Goal: Task Accomplishment & Management: Manage account settings

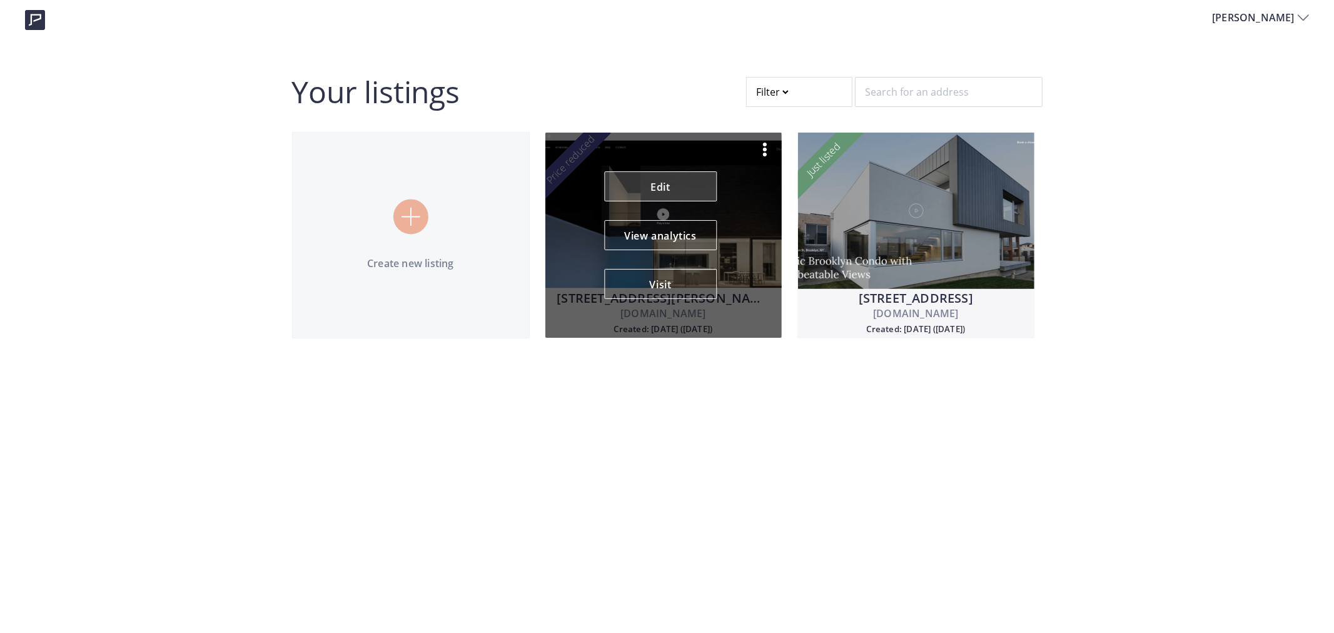
click at [677, 183] on link "Edit" at bounding box center [660, 186] width 113 height 30
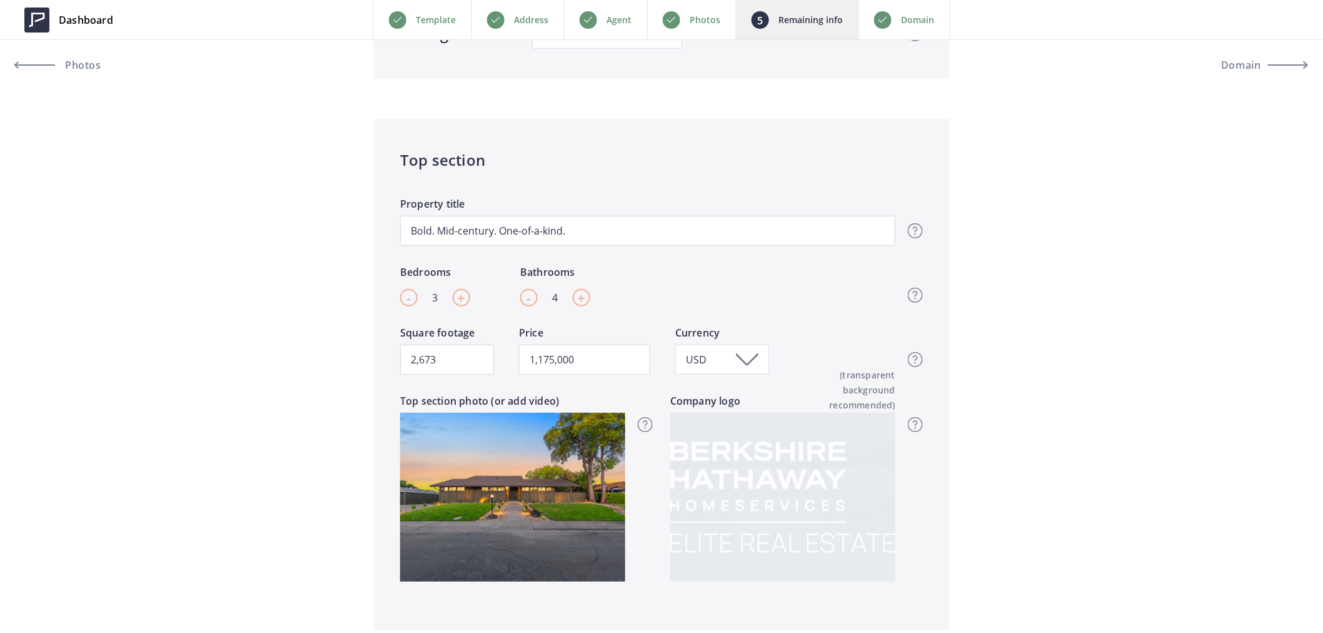
scroll to position [347, 0]
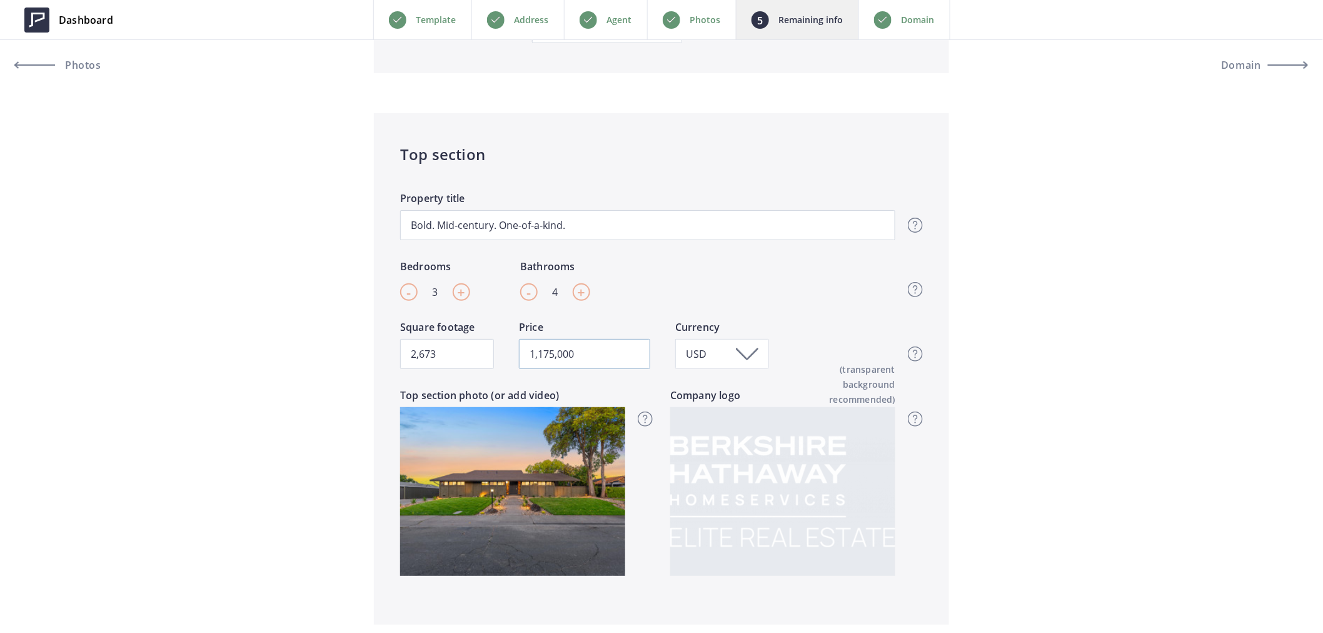
click at [548, 361] on input "1,175,000" at bounding box center [584, 354] width 131 height 30
click at [549, 360] on input "1,175,000" at bounding box center [584, 354] width 131 height 30
click at [539, 352] on input "1,175,000" at bounding box center [584, 354] width 131 height 30
click at [555, 355] on input "1,175,000" at bounding box center [584, 354] width 131 height 30
type input "1,100,000"
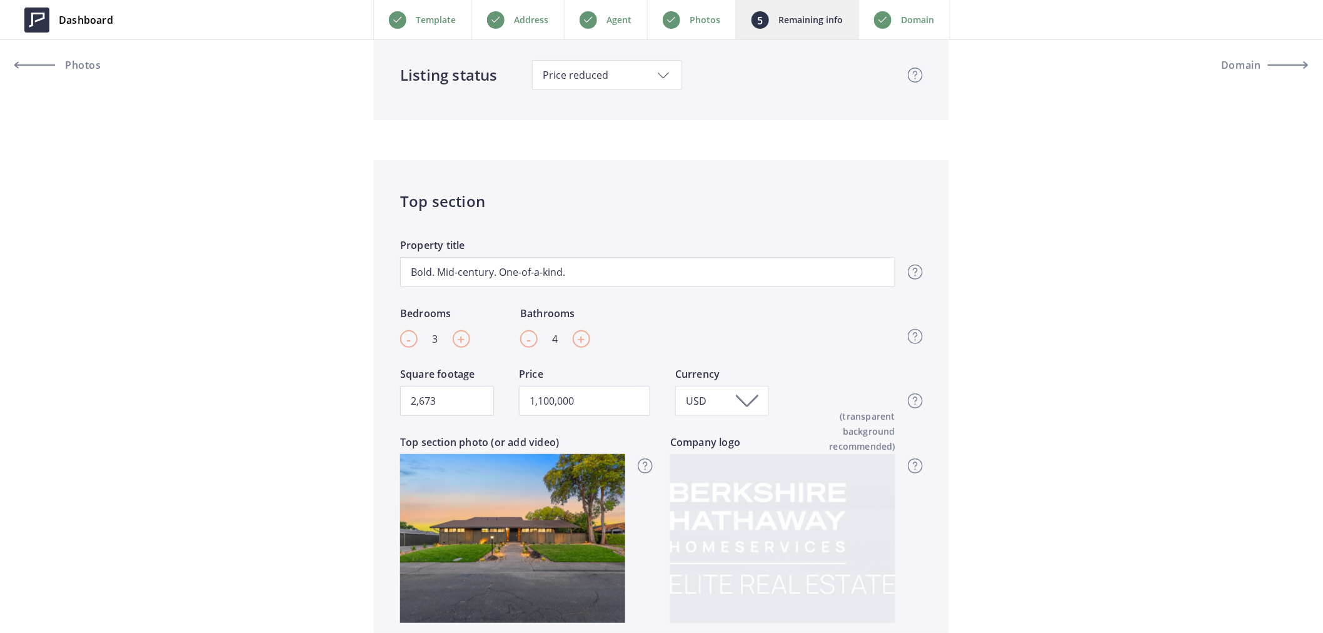
scroll to position [278, 0]
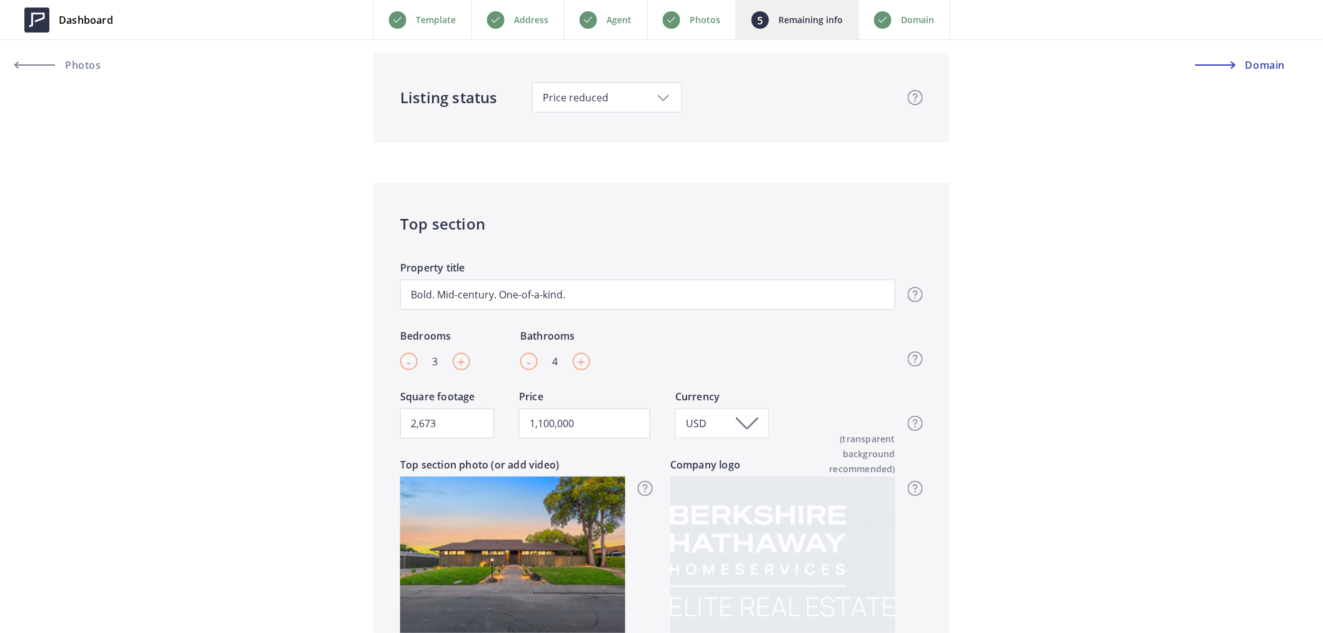
click at [1259, 53] on button "Domain" at bounding box center [1252, 65] width 113 height 30
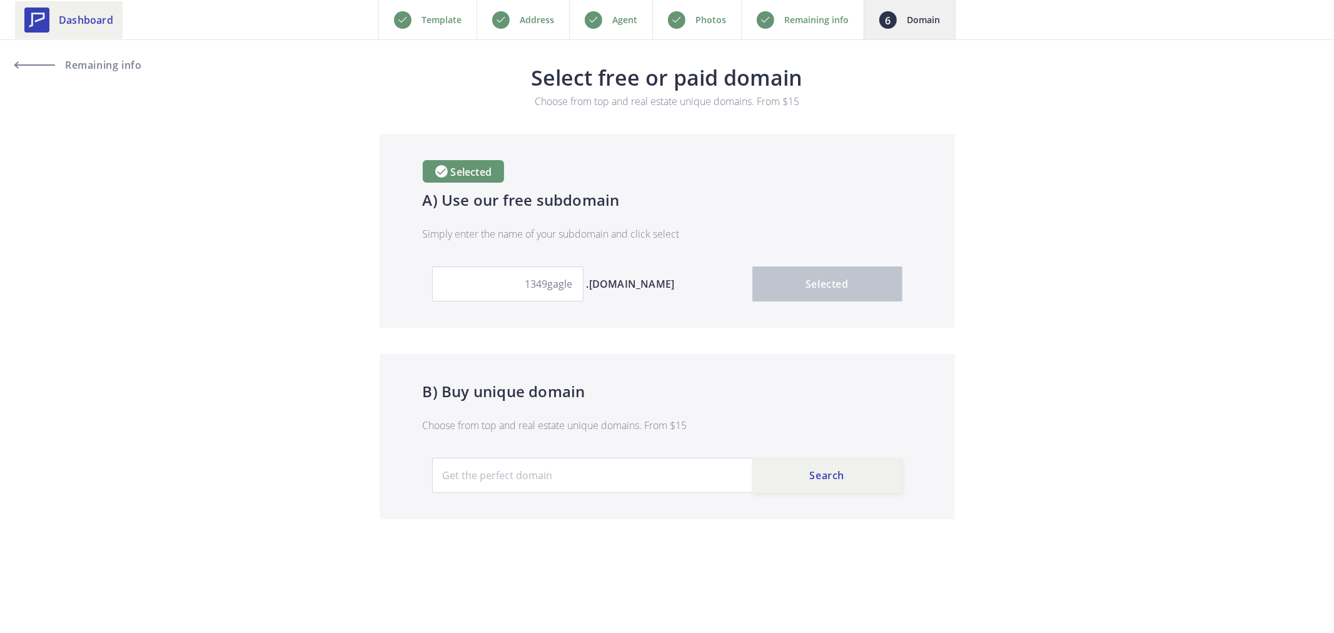
click at [89, 11] on link "Dashboard" at bounding box center [69, 20] width 108 height 38
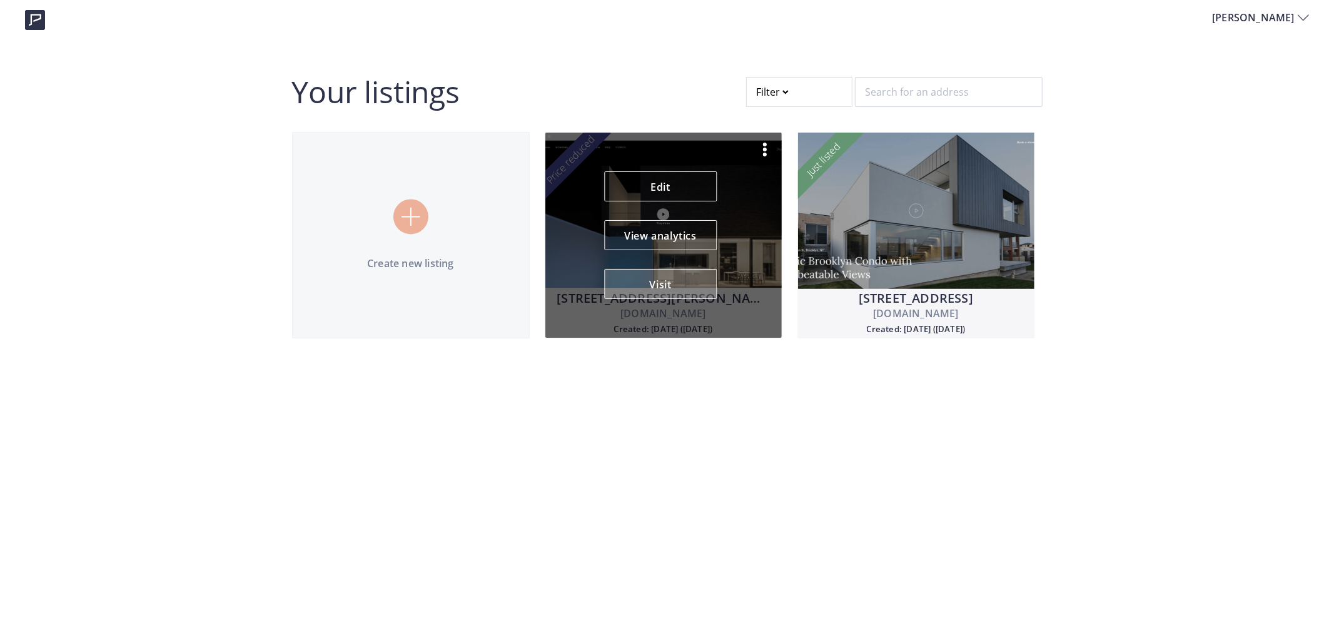
click at [663, 283] on button "Visit" at bounding box center [660, 284] width 113 height 30
